Goal: Find specific page/section: Find specific page/section

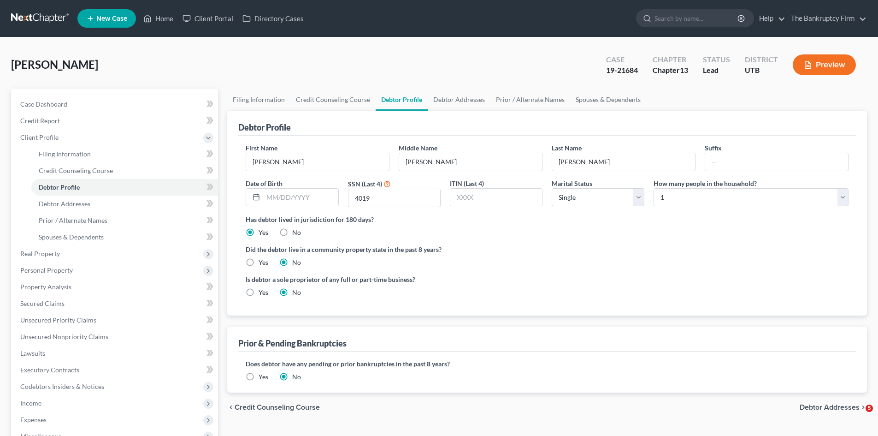
select select "0"
click at [158, 14] on link "Home" at bounding box center [158, 18] width 39 height 17
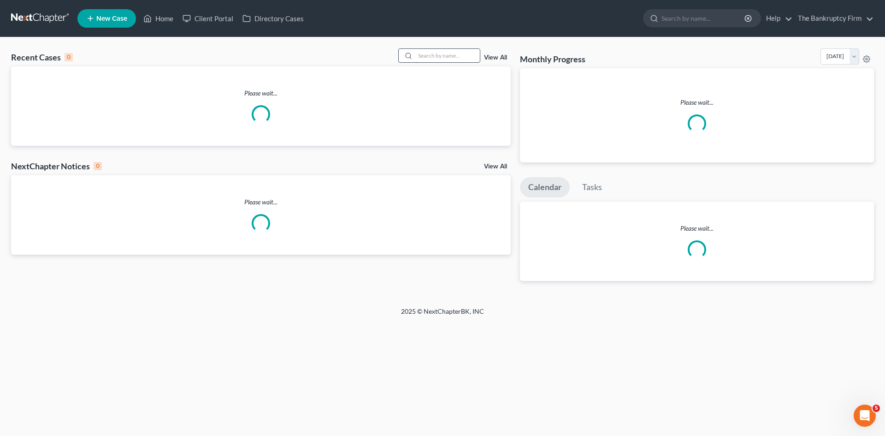
click at [426, 55] on input "search" at bounding box center [447, 55] width 65 height 13
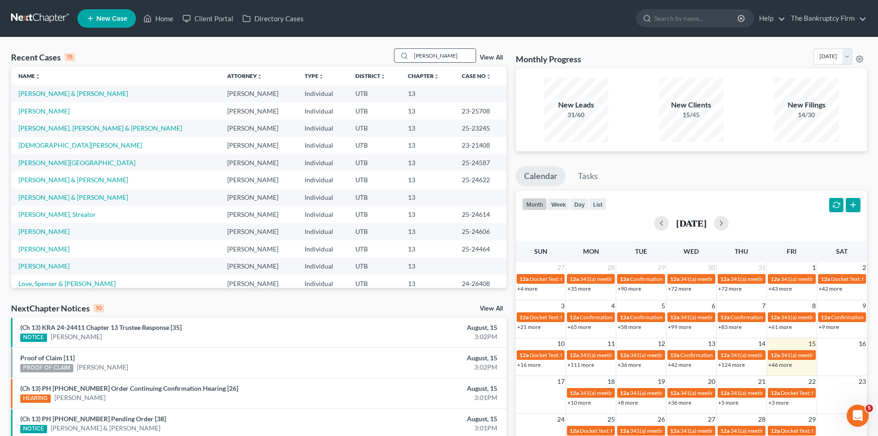
type input "[PERSON_NAME]"
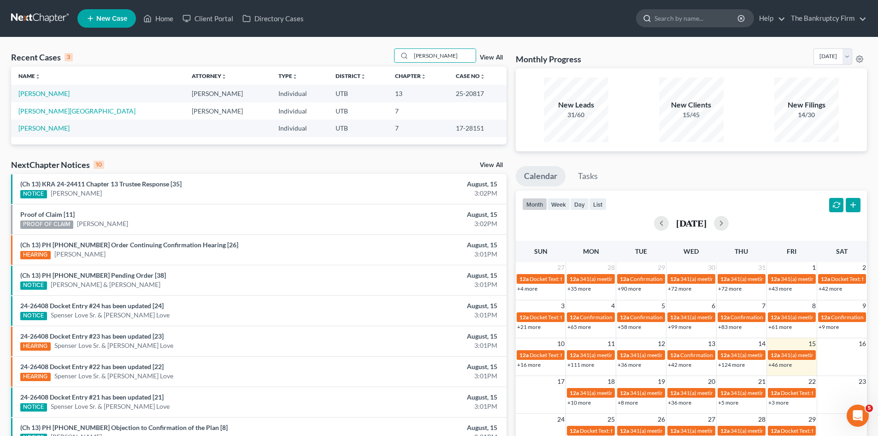
click at [674, 20] on input "search" at bounding box center [697, 18] width 84 height 17
type input "[PERSON_NAME]"
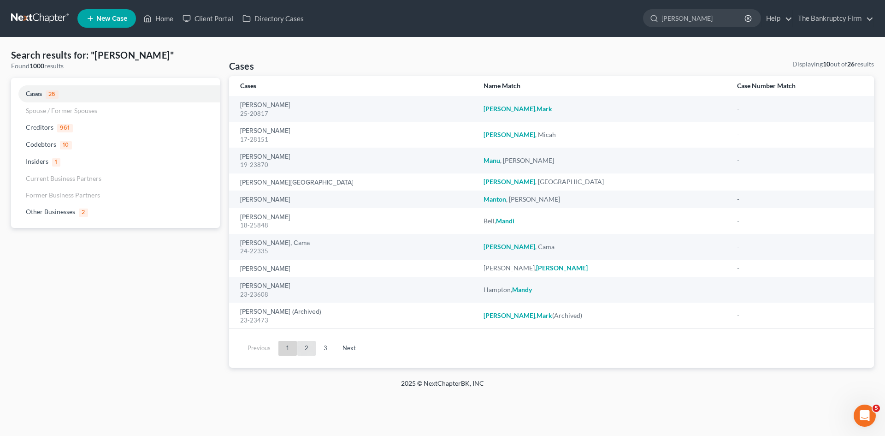
click at [303, 349] on link "2" at bounding box center [306, 348] width 18 height 15
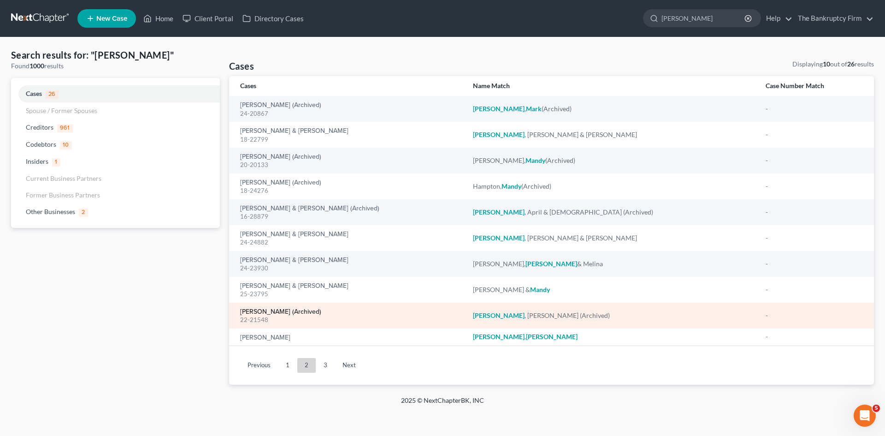
click at [249, 312] on link "[PERSON_NAME] (Archived)" at bounding box center [280, 311] width 81 height 6
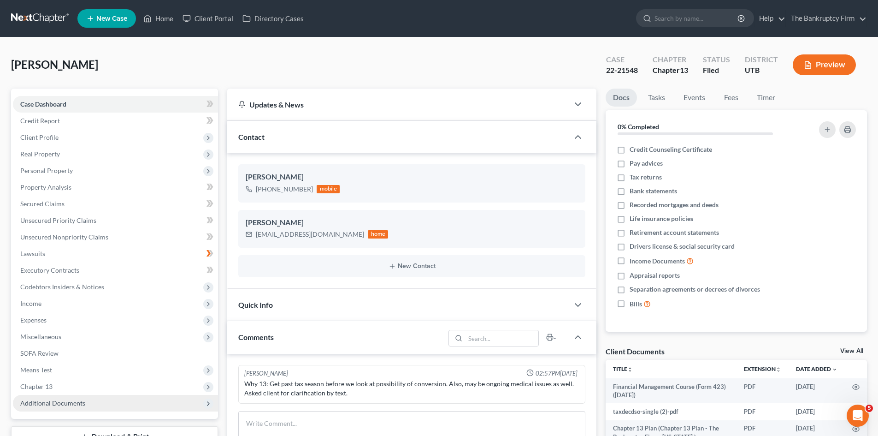
click at [48, 408] on span "Additional Documents" at bounding box center [115, 403] width 205 height 17
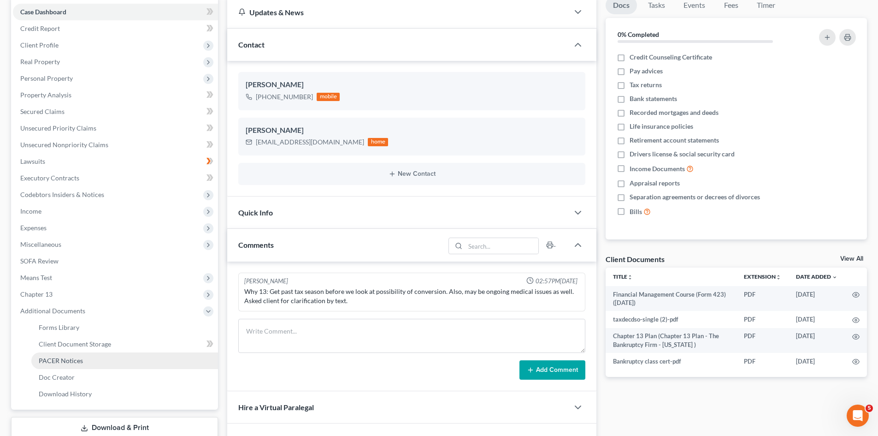
click at [73, 363] on span "PACER Notices" at bounding box center [61, 360] width 44 height 8
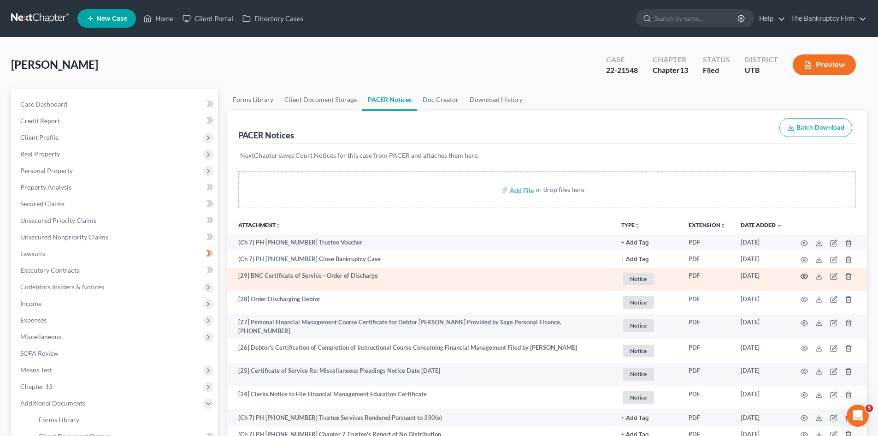
click at [806, 275] on icon "button" at bounding box center [804, 275] width 7 height 7
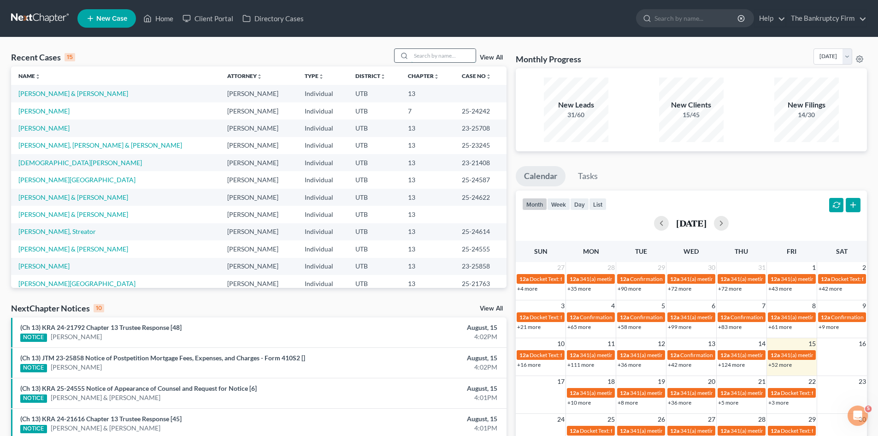
click at [438, 56] on input "search" at bounding box center [443, 55] width 65 height 13
type input "puttuck"
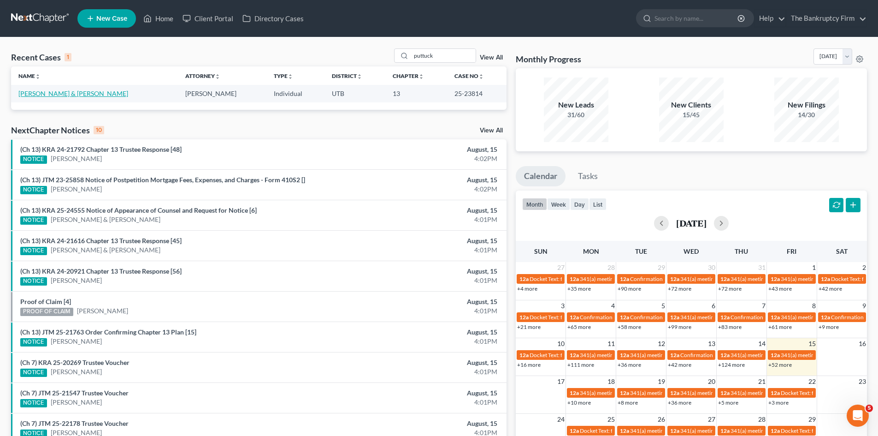
click at [54, 97] on link "[PERSON_NAME] & [PERSON_NAME]" at bounding box center [73, 93] width 110 height 8
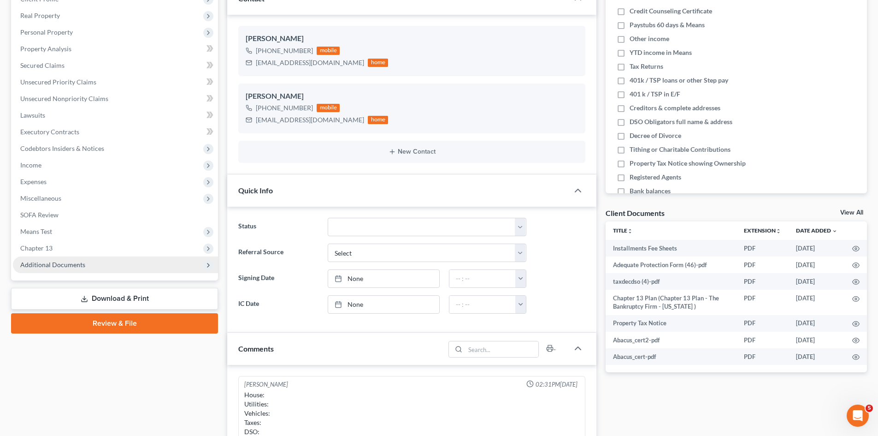
scroll to position [83, 0]
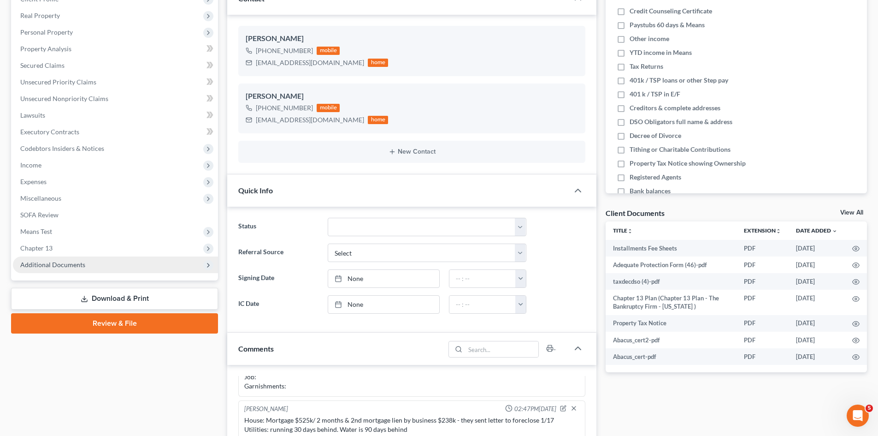
click at [63, 270] on span "Additional Documents" at bounding box center [115, 264] width 205 height 17
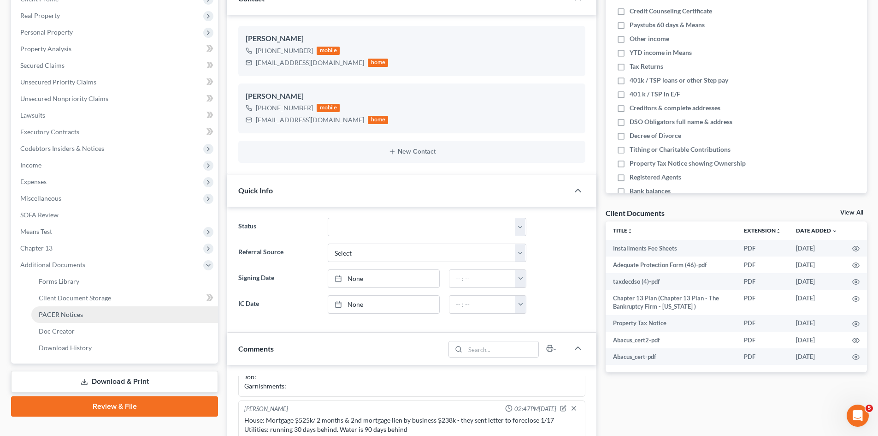
click at [70, 318] on link "PACER Notices" at bounding box center [124, 314] width 187 height 17
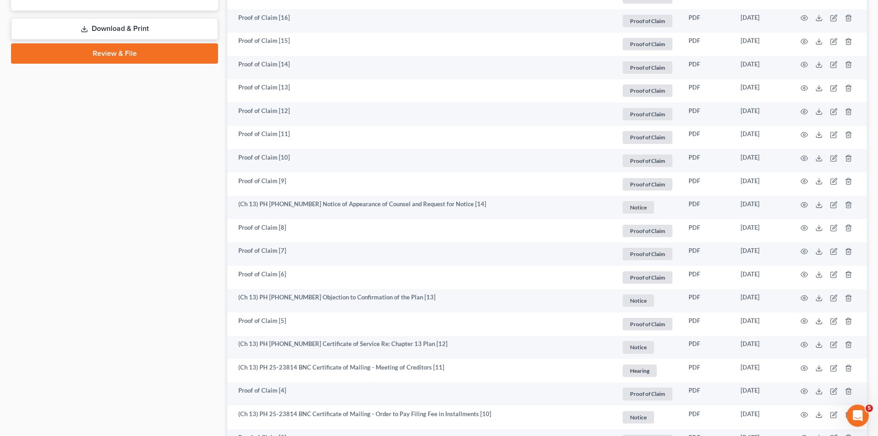
scroll to position [553, 0]
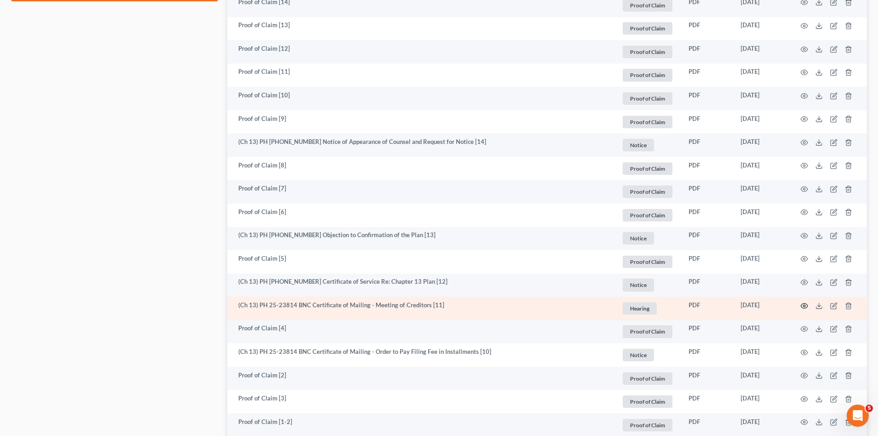
click at [806, 304] on icon "button" at bounding box center [804, 305] width 7 height 7
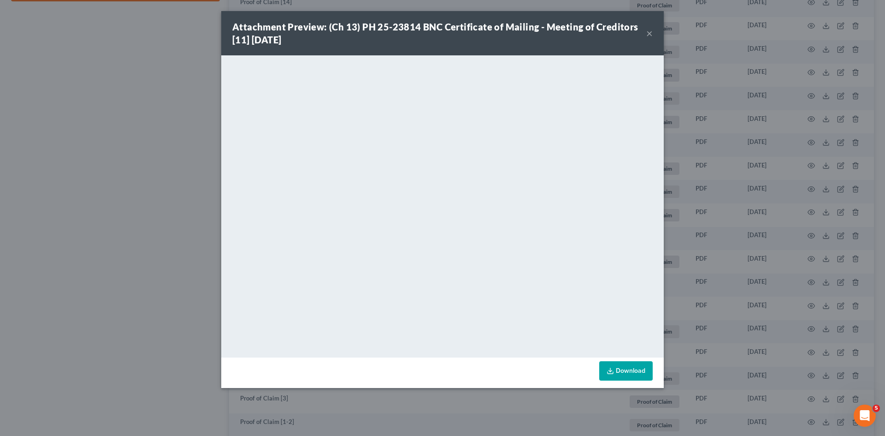
drag, startPoint x: 650, startPoint y: 31, endPoint x: 646, endPoint y: 47, distance: 16.1
click at [650, 31] on button "×" at bounding box center [649, 33] width 6 height 11
